Goal: Transaction & Acquisition: Obtain resource

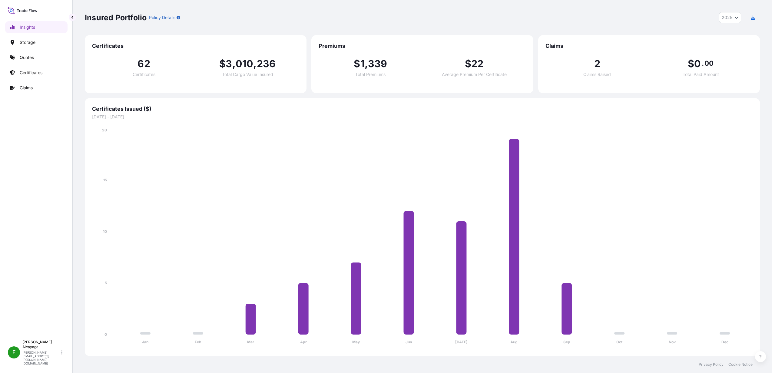
select select "2025"
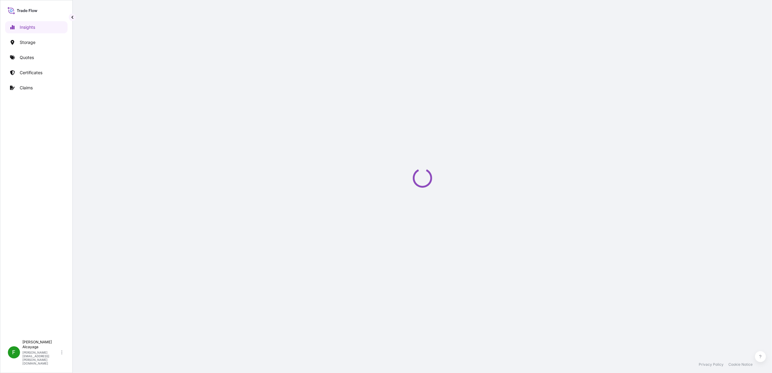
select select "2025"
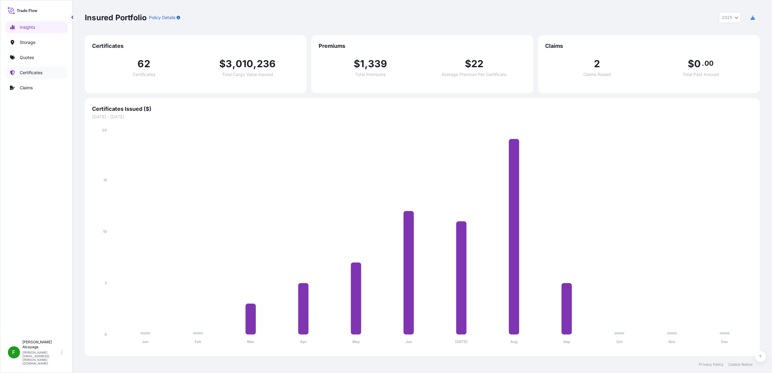
click at [34, 73] on p "Certificates" at bounding box center [31, 73] width 23 height 6
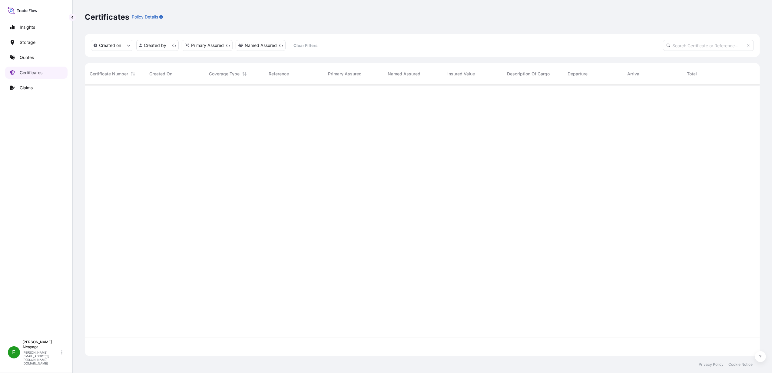
scroll to position [268, 669]
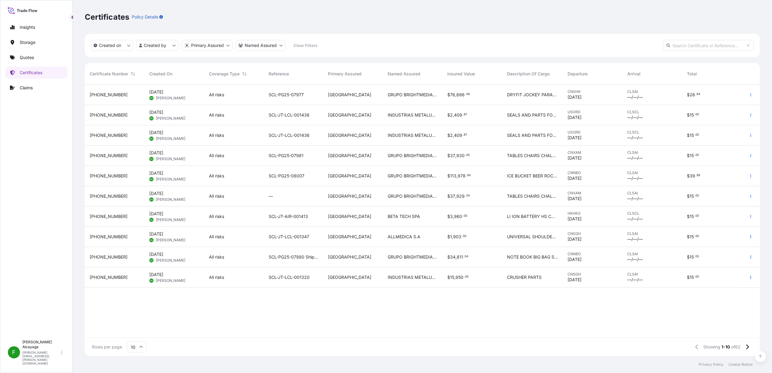
click at [442, 96] on div "GRUPO BRIGHTMEDIA IDEAS 360 SPA" at bounding box center [413, 95] width 60 height 20
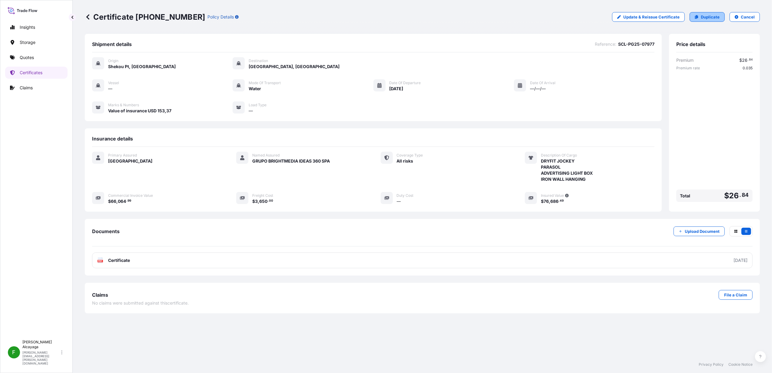
click at [701, 20] on link "Duplicate" at bounding box center [707, 17] width 35 height 10
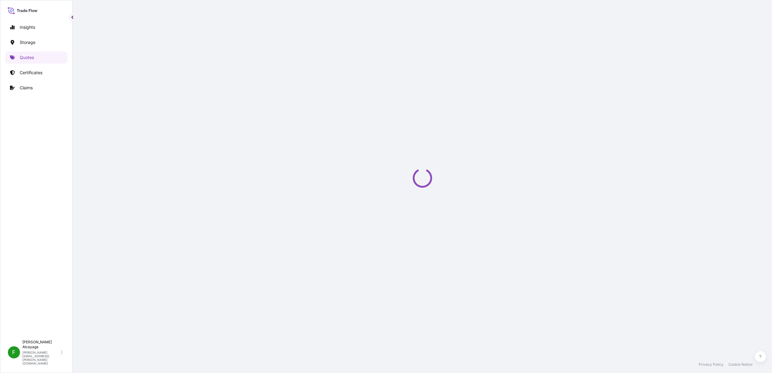
select select "Water"
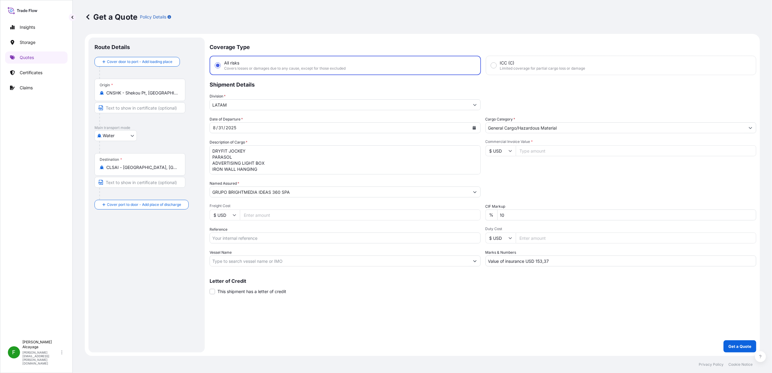
click at [159, 90] on input "CNSHK - Shekou Pt, [GEOGRAPHIC_DATA]" at bounding box center [142, 93] width 72 height 6
click at [146, 92] on input "CNSHK - Shekou Pt, [GEOGRAPHIC_DATA]" at bounding box center [142, 93] width 72 height 6
type input "CNNBO - Ningbo, [GEOGRAPHIC_DATA]"
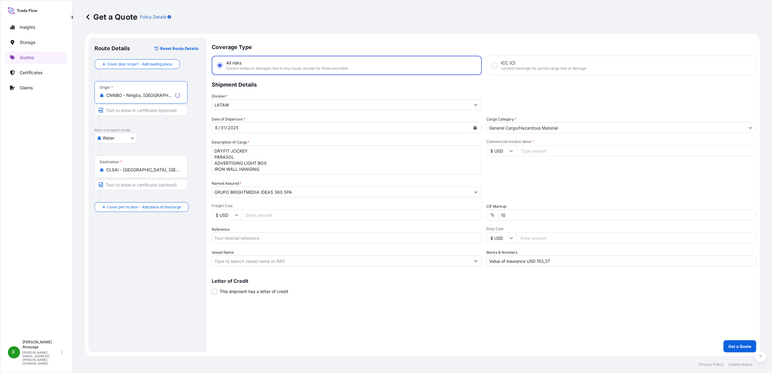
click at [263, 171] on textarea "DRYFIT JOCKEY PARASOL ADVERTISING LIGHT BOX IRON WALL HANGING" at bounding box center [347, 159] width 270 height 29
click at [295, 166] on textarea "DRYFIT JOCKEY PARASOL ADVERTISING LIGHT BOX IRON WALL HANGING" at bounding box center [345, 159] width 271 height 29
drag, startPoint x: 299, startPoint y: 173, endPoint x: 169, endPoint y: 127, distance: 137.6
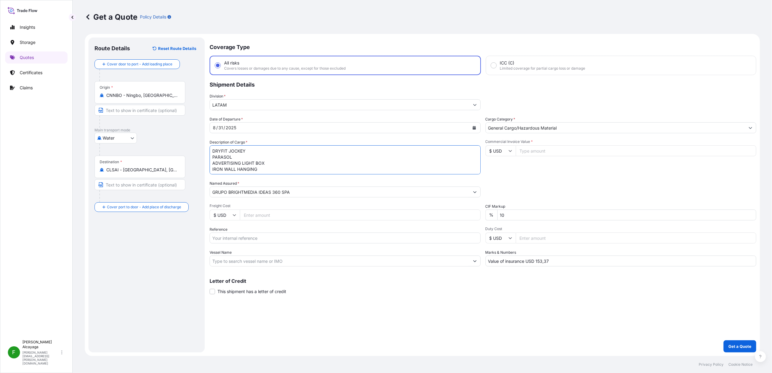
click at [169, 127] on form "Route Details Reset Route Details Cover door to port - Add loading place Place …" at bounding box center [422, 195] width 675 height 322
paste textarea "SIMPLE APRON POLYESTER APRON POLYESTER TEXTILE BASIC PEN INK PEN WITH LANYARD P…"
click at [245, 154] on textarea "DRYFIT JOCKEY PARASOL ADVERTISING LIGHT BOX IRON WALL HANGING" at bounding box center [345, 159] width 271 height 29
click at [244, 150] on textarea "DRYFIT JOCKEY PARASOL ADVERTISING LIGHT BOX IRON WALL HANGING" at bounding box center [345, 159] width 271 height 29
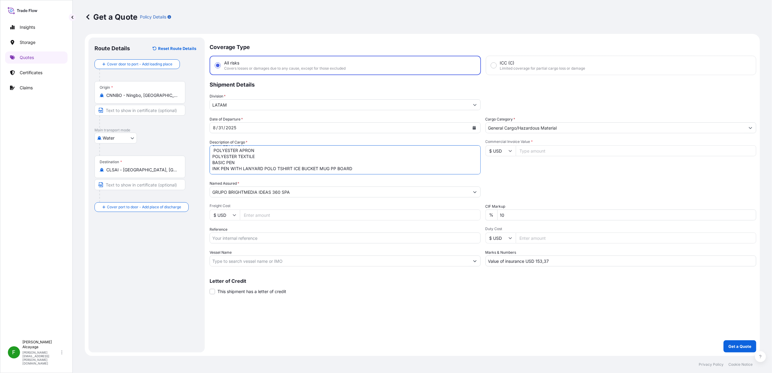
click at [231, 168] on textarea "DRYFIT JOCKEY PARASOL ADVERTISING LIGHT BOX IRON WALL HANGING" at bounding box center [345, 159] width 271 height 29
type textarea "SIMPLE APRON POLYESTER APRON POLYESTER TEXTILE BASIC PEN INK PEN WITH LANYARD P…"
click at [253, 215] on input "Freight Cost" at bounding box center [360, 215] width 241 height 11
paste input "2950"
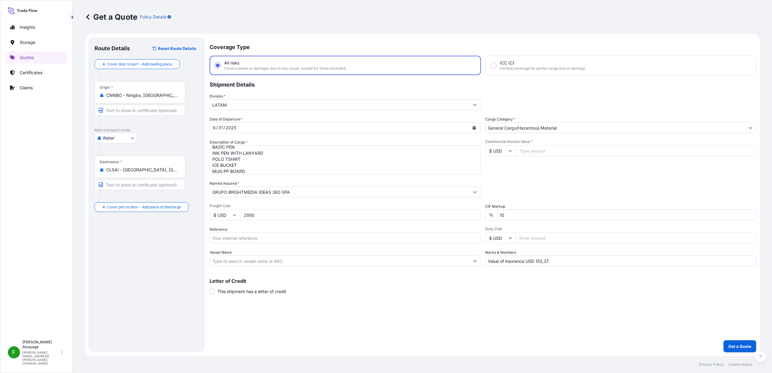
type input "2950"
click at [538, 149] on input "Commercial Invoice Value *" at bounding box center [636, 150] width 241 height 11
paste input "71735.6"
type input "71735.6"
click at [244, 238] on input "Reference" at bounding box center [345, 238] width 271 height 11
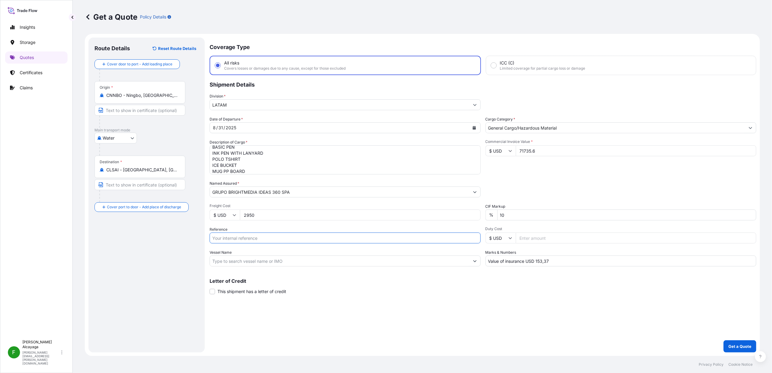
paste input "SCL-PG25-08019"
type input "SCL-PG25-08019"
click at [159, 276] on div "Route Details Reset Route Details Cover door to port - Add loading place Place …" at bounding box center [147, 195] width 104 height 303
click at [367, 308] on div "Coverage Type All risks Covers losses or damages due to any cause, except for t…" at bounding box center [483, 195] width 547 height 315
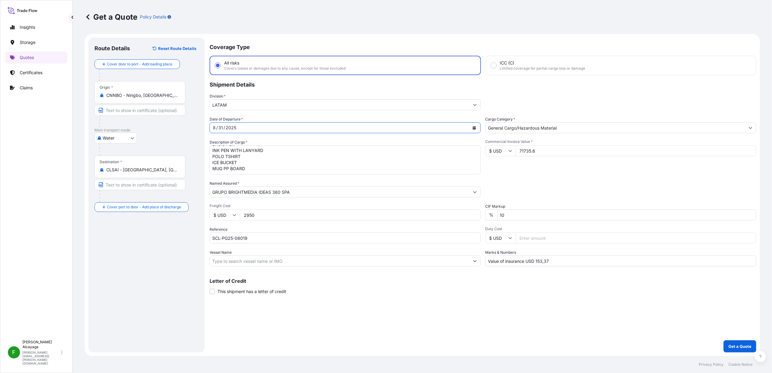
click at [470, 132] on button "Calendar" at bounding box center [475, 128] width 10 height 10
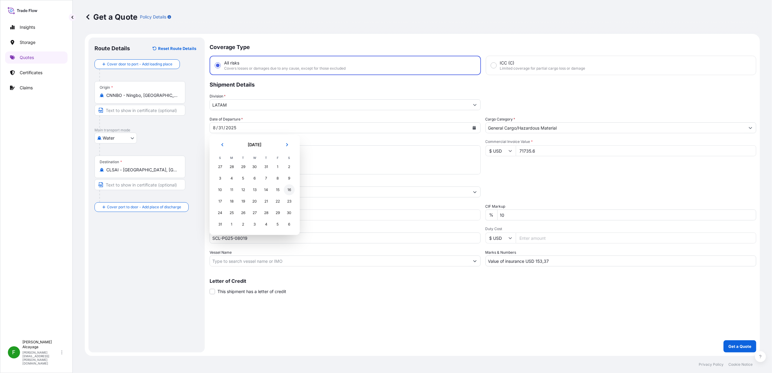
click at [288, 192] on div "16" at bounding box center [289, 190] width 11 height 11
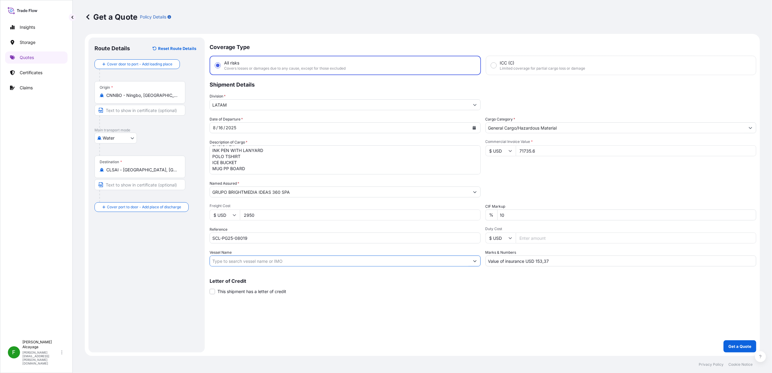
click at [300, 262] on input "Vessel Name" at bounding box center [340, 261] width 260 height 11
paste input "OOLU2162294730"
drag, startPoint x: 270, startPoint y: 262, endPoint x: 201, endPoint y: 258, distance: 69.2
click at [201, 258] on form "Route Details Reset Route Details Cover door to port - Add loading place Place …" at bounding box center [422, 195] width 675 height 322
paste input "SCL-PG25-08019"
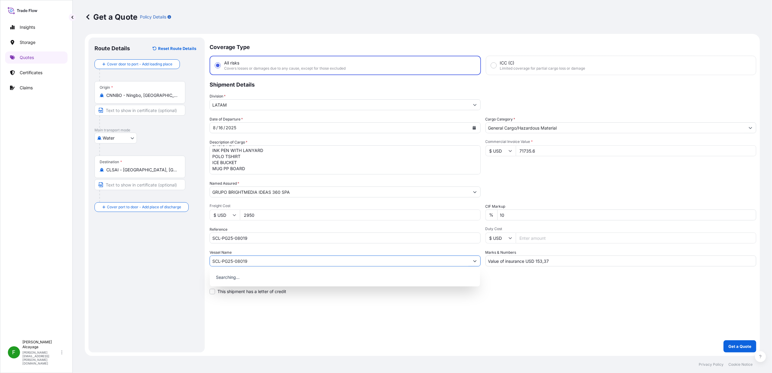
type input "SCL-PG25-08019"
click at [197, 275] on div "Route Details Reset Route Details Cover door to port - Add loading place Place …" at bounding box center [147, 195] width 104 height 303
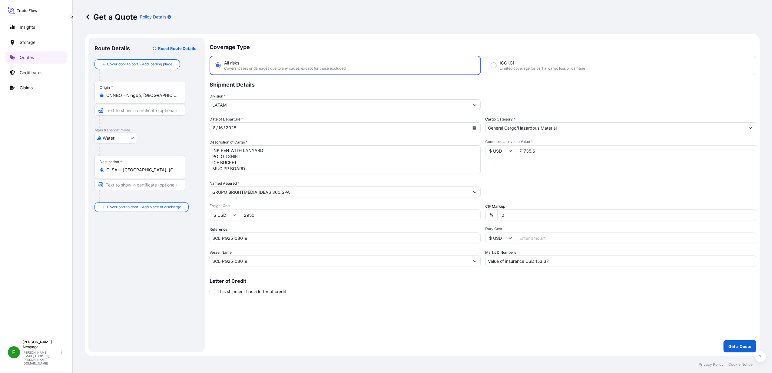
click at [734, 347] on p "Get a Quote" at bounding box center [740, 347] width 23 height 6
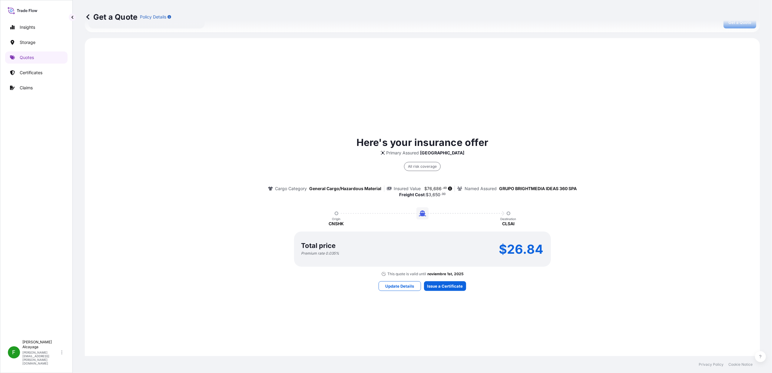
scroll to position [366, 0]
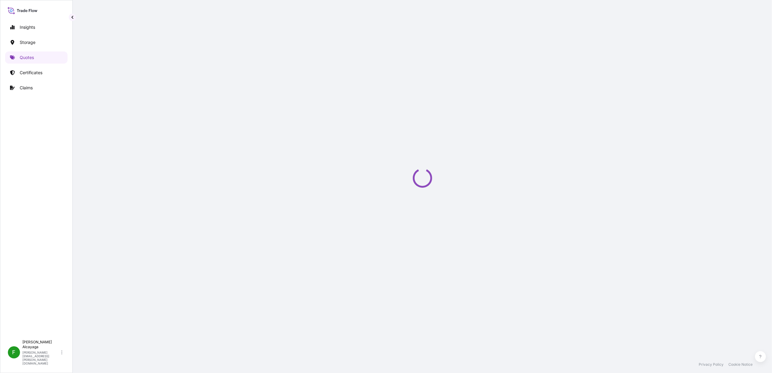
select select "Water"
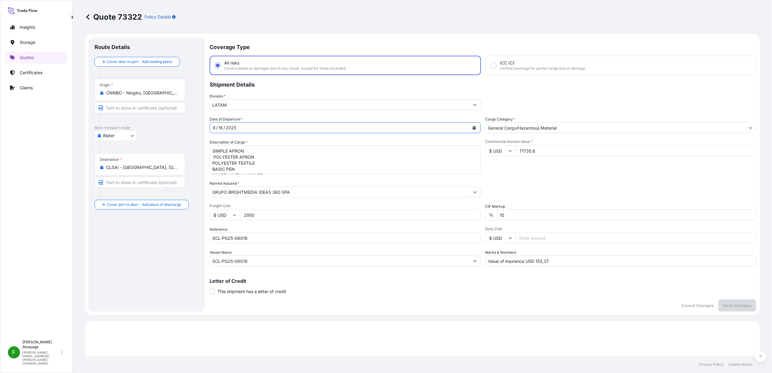
click at [318, 127] on div "[DATE]" at bounding box center [340, 127] width 260 height 11
click at [473, 128] on icon "Calendar" at bounding box center [474, 128] width 3 height 4
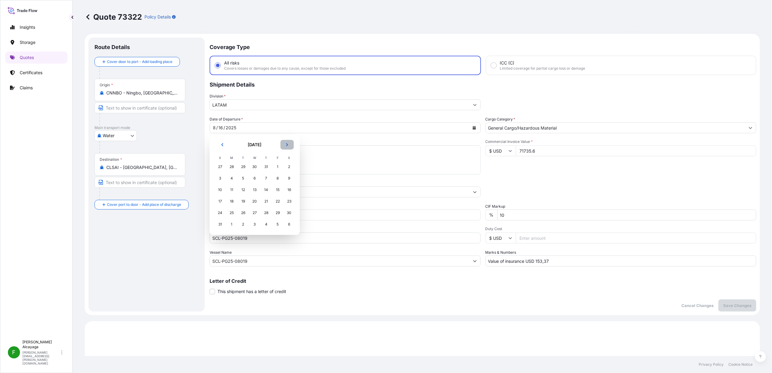
click at [288, 146] on icon "Next" at bounding box center [287, 145] width 4 height 4
click at [246, 189] on div "16" at bounding box center [243, 190] width 11 height 11
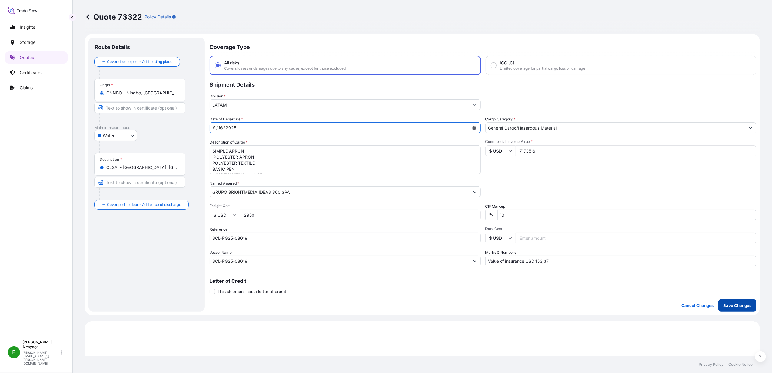
click at [721, 308] on button "Save Changes" at bounding box center [738, 306] width 38 height 12
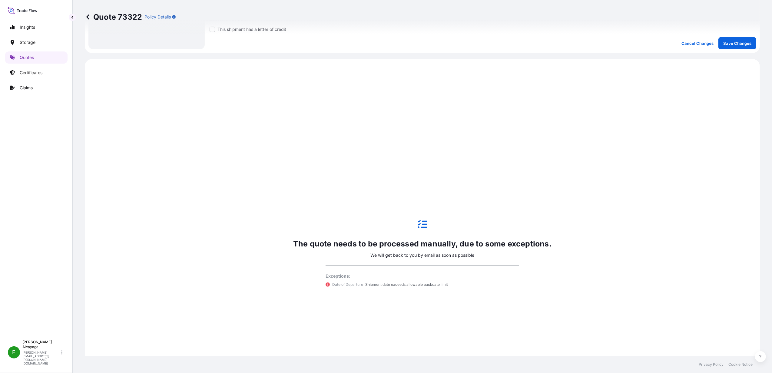
scroll to position [291, 0]
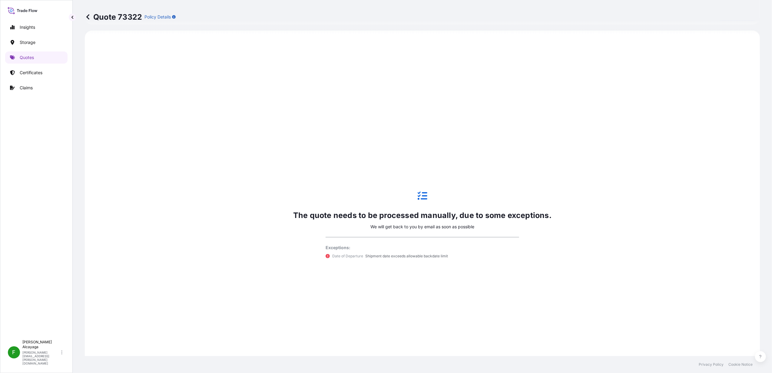
select select "Water"
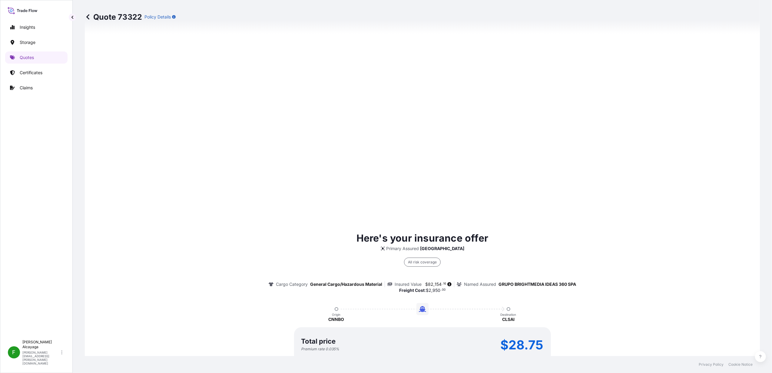
scroll to position [331, 0]
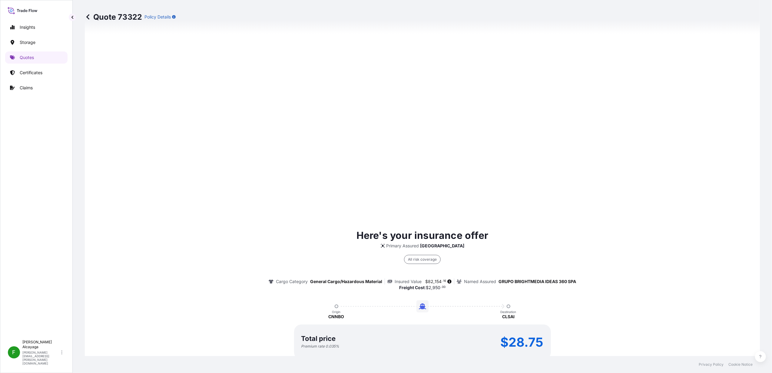
click at [434, 282] on span "," at bounding box center [434, 282] width 1 height 4
drag, startPoint x: 431, startPoint y: 282, endPoint x: 426, endPoint y: 282, distance: 4.8
click at [428, 282] on span "82" at bounding box center [430, 282] width 5 height 4
drag, startPoint x: 425, startPoint y: 282, endPoint x: 437, endPoint y: 282, distance: 12.2
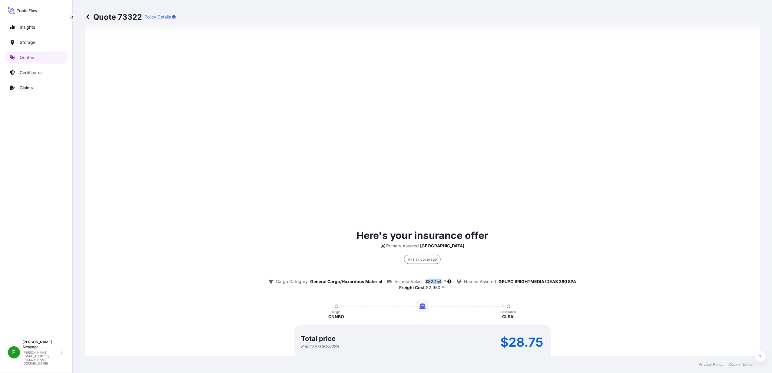
click at [437, 282] on span "$ 82 , 154 . 16" at bounding box center [435, 282] width 21 height 4
copy span "82 , 154"
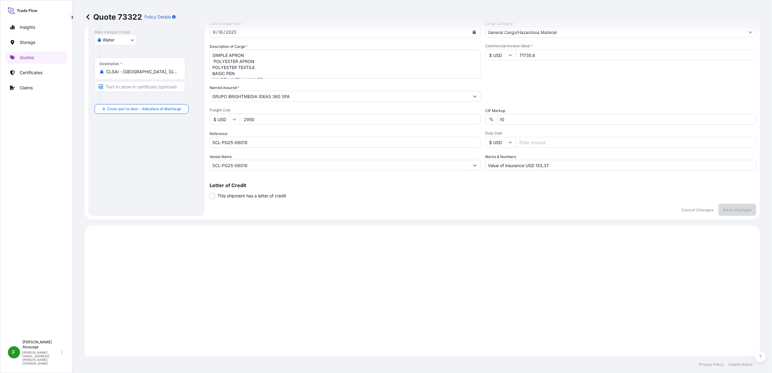
scroll to position [0, 0]
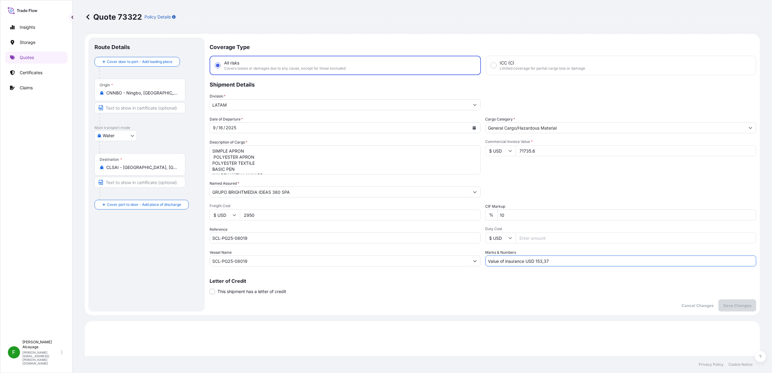
click at [528, 263] on input "Value of insurance USD 153,37" at bounding box center [621, 261] width 271 height 11
drag, startPoint x: 533, startPoint y: 263, endPoint x: 568, endPoint y: 263, distance: 35.8
click at [568, 263] on input "Value of insurance USD 153,37" at bounding box center [621, 261] width 271 height 11
paste input "164,30800"
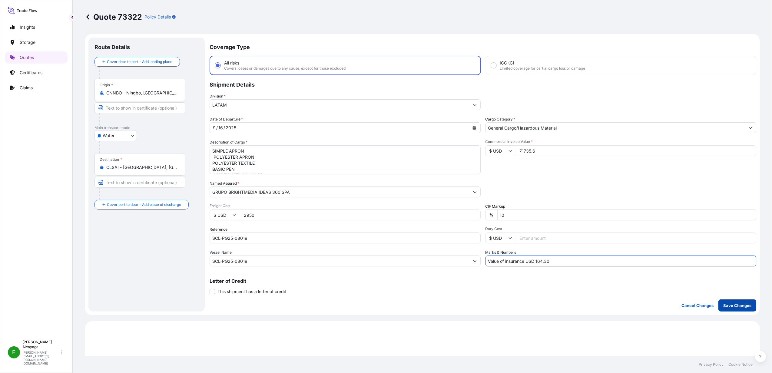
type input "Value of insurance USD 164,30"
click at [733, 304] on p "Save Changes" at bounding box center [738, 306] width 28 height 6
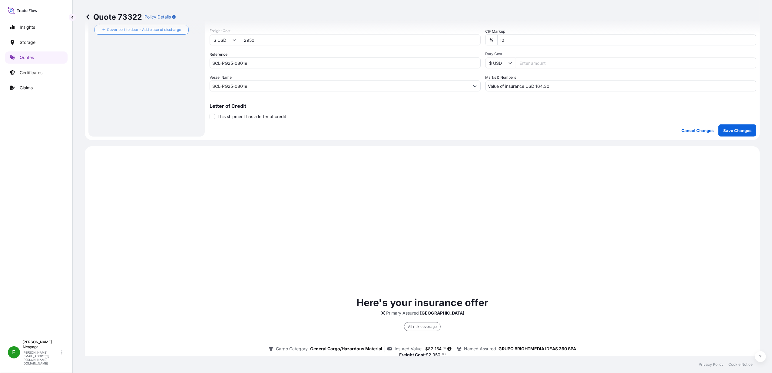
scroll to position [291, 0]
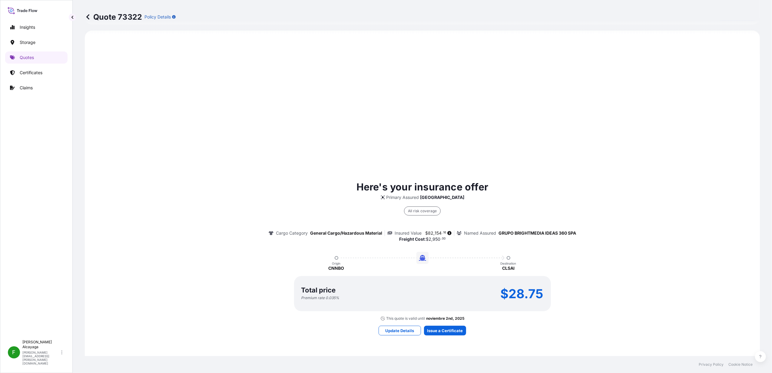
select select "Water"
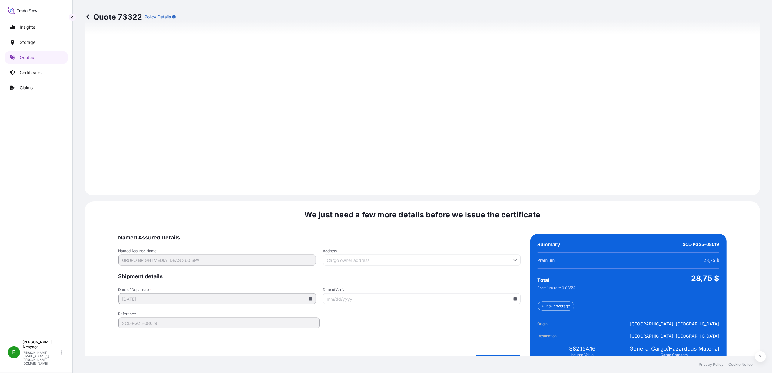
scroll to position [776, 0]
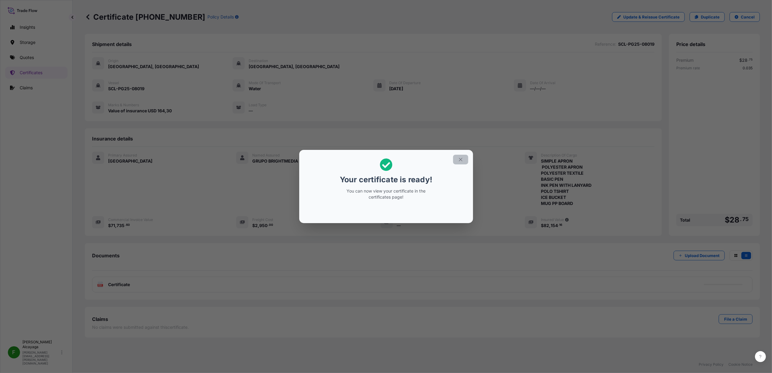
click at [466, 155] on button "button" at bounding box center [460, 160] width 15 height 10
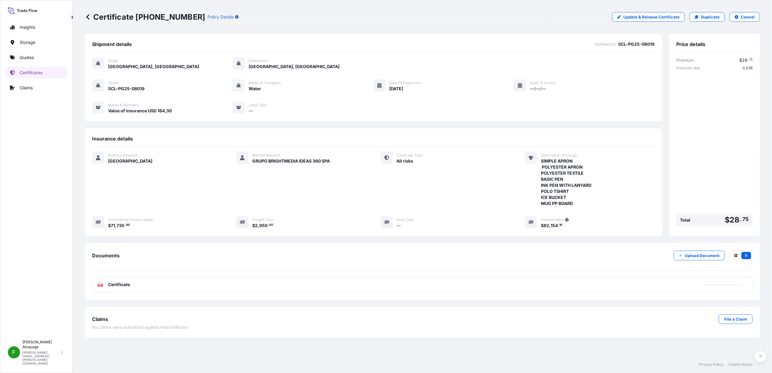
click at [132, 90] on span "SCL-PG25-08019" at bounding box center [126, 89] width 36 height 6
copy div "SCL-PG25-08019"
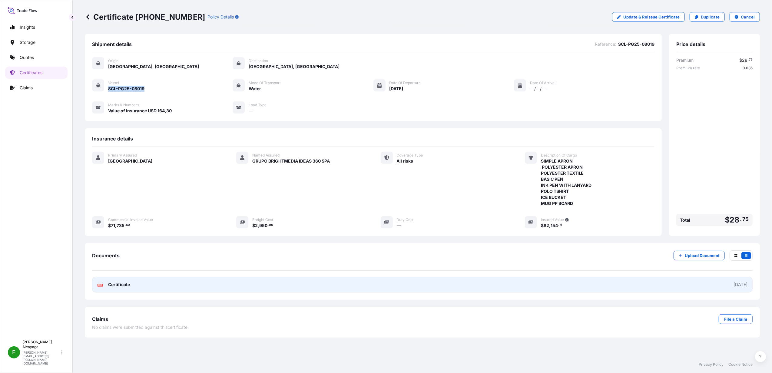
click at [305, 284] on link "PDF Certificate [DATE]" at bounding box center [422, 285] width 661 height 16
